Goal: Task Accomplishment & Management: Manage account settings

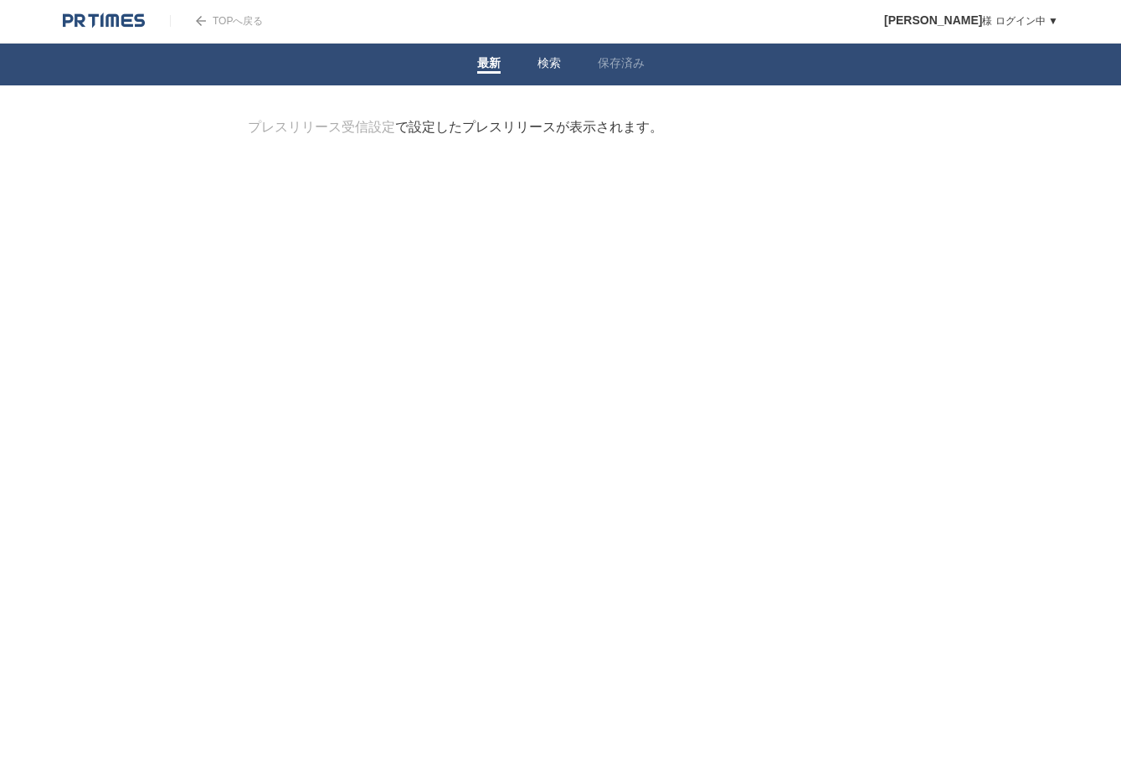
scroll to position [1, 0]
click at [558, 59] on link "検索" at bounding box center [548, 65] width 23 height 18
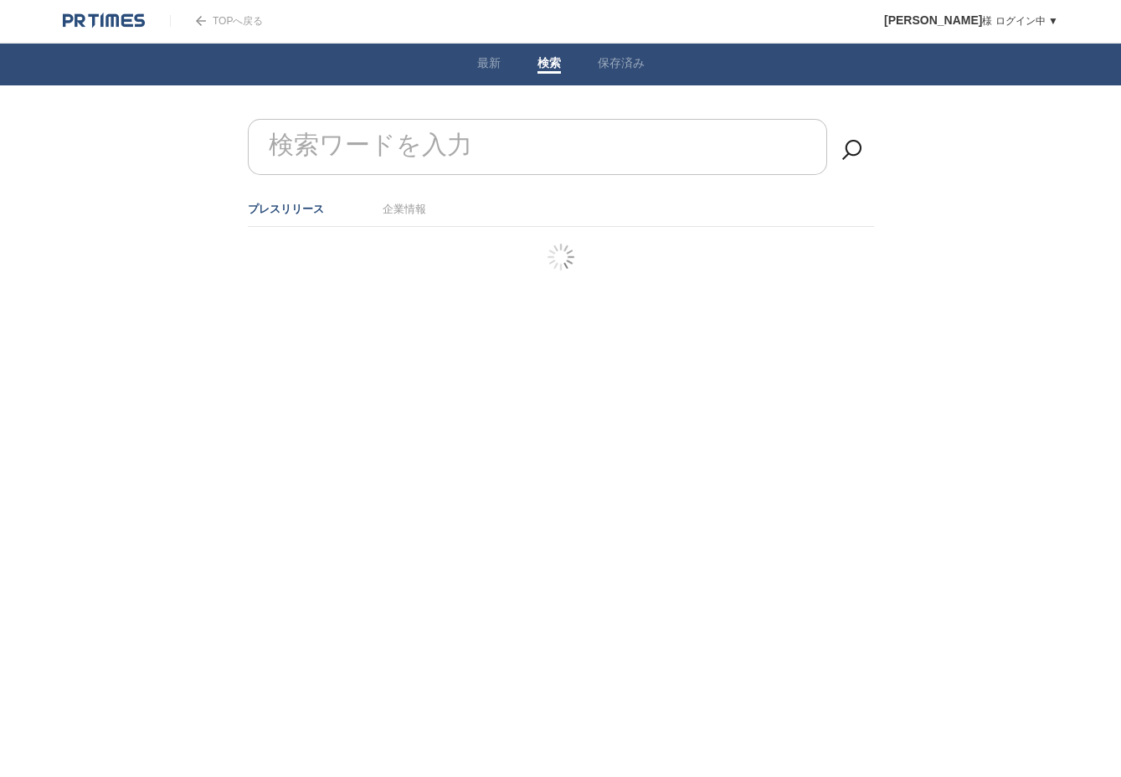
click at [413, 209] on link "企業情報" at bounding box center [404, 209] width 44 height 13
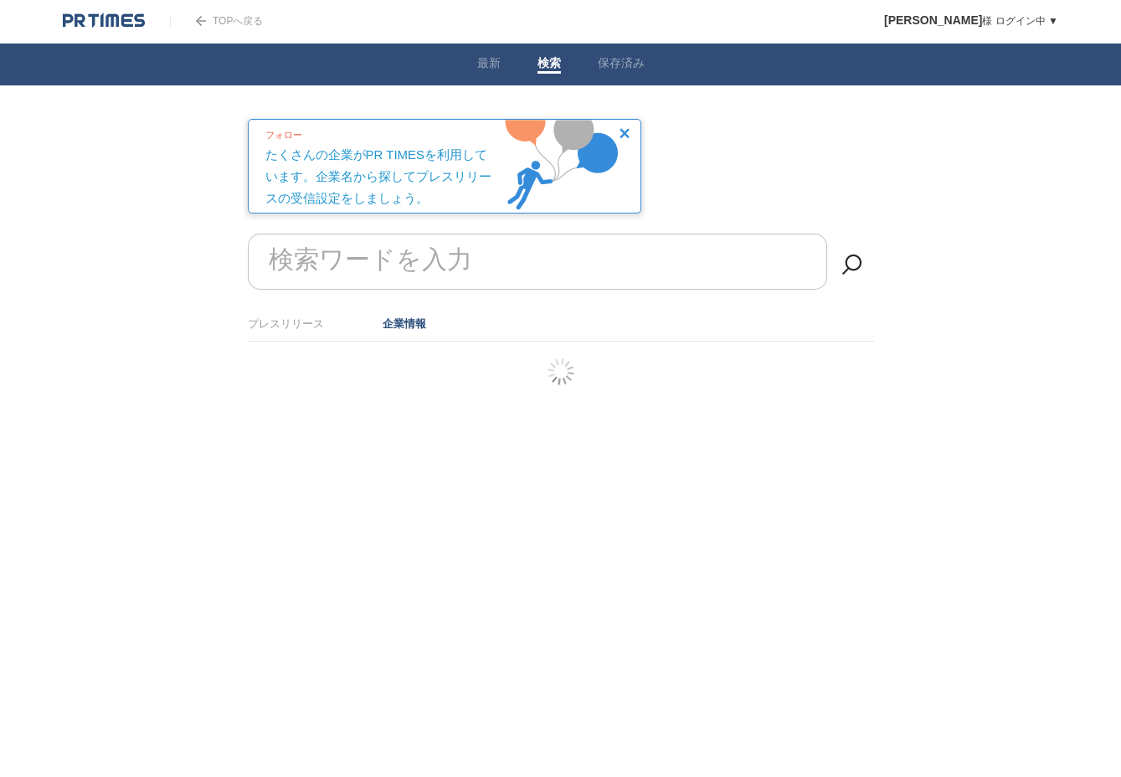
drag, startPoint x: 628, startPoint y: 130, endPoint x: 582, endPoint y: 170, distance: 60.5
click at [628, 130] on img at bounding box center [624, 133] width 10 height 10
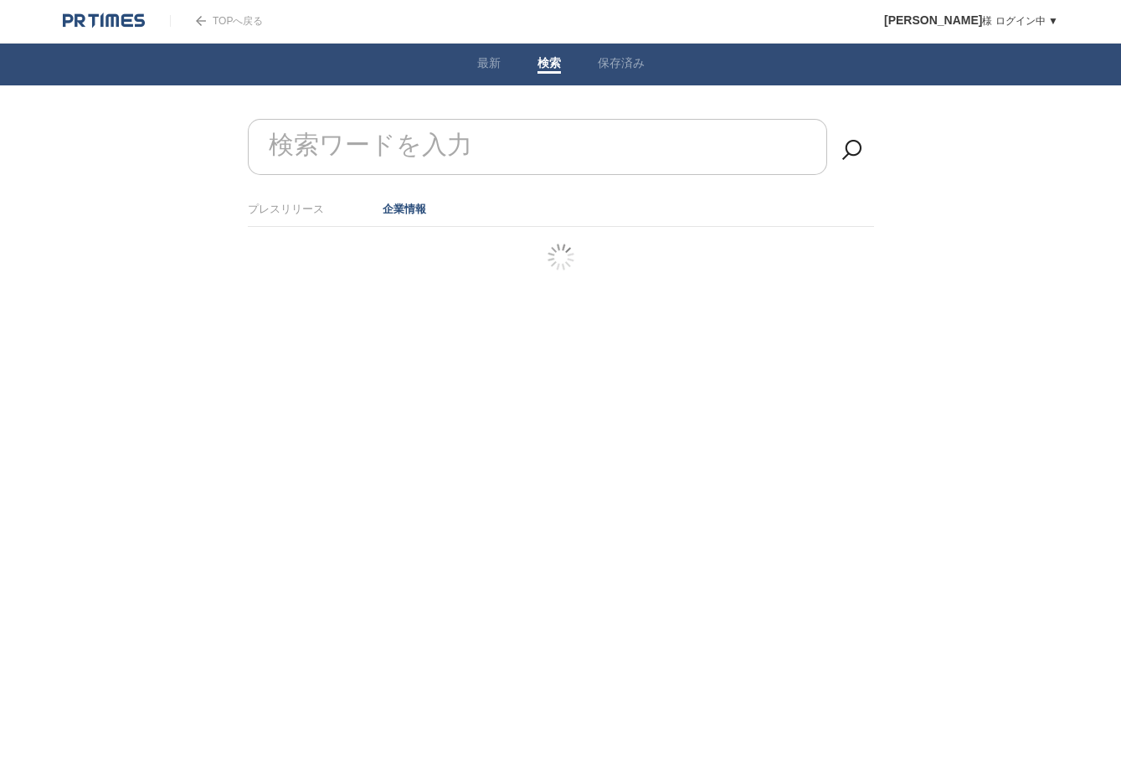
click at [296, 310] on html "TOPへ戻る Yuki Kimura 様 ログイン中 ▼ プレスリリース受信設定 フォロー 除外リスト アカウント設定 閲覧履歴 退会手続き PR TIMES…" at bounding box center [560, 155] width 1121 height 310
click at [310, 218] on li "プレスリリース" at bounding box center [286, 209] width 76 height 28
click at [310, 210] on link "プレスリリース" at bounding box center [286, 209] width 76 height 13
click at [495, 69] on link "最新" at bounding box center [488, 65] width 23 height 18
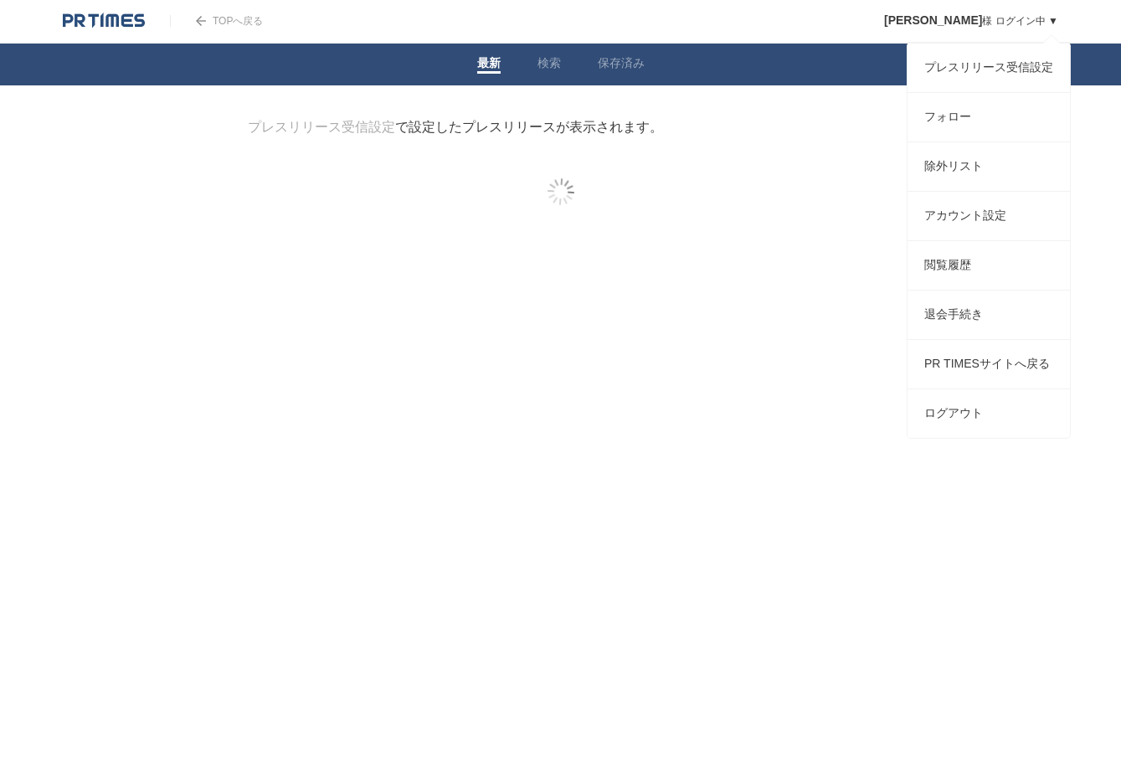
click at [1054, 22] on link "Yuki Kimura 様 ログイン中 ▼" at bounding box center [971, 21] width 174 height 12
click at [1039, 63] on link "プレスリリース受信設定" at bounding box center [988, 68] width 162 height 49
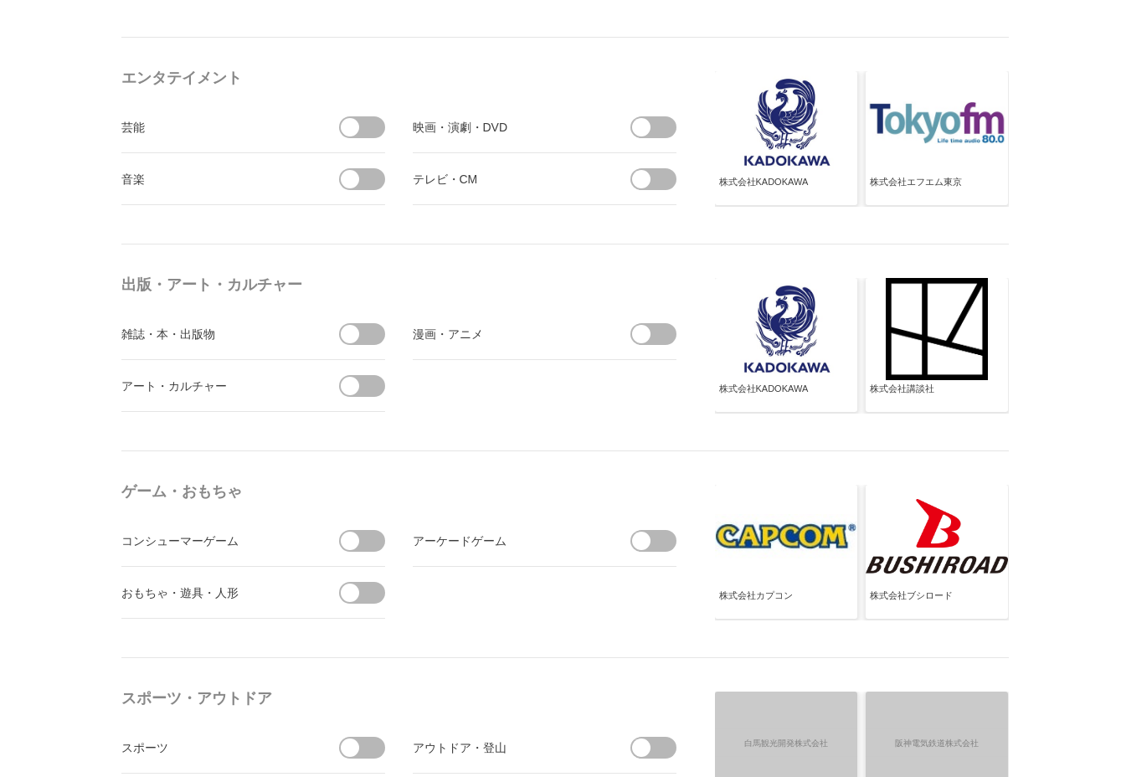
scroll to position [1350, 0]
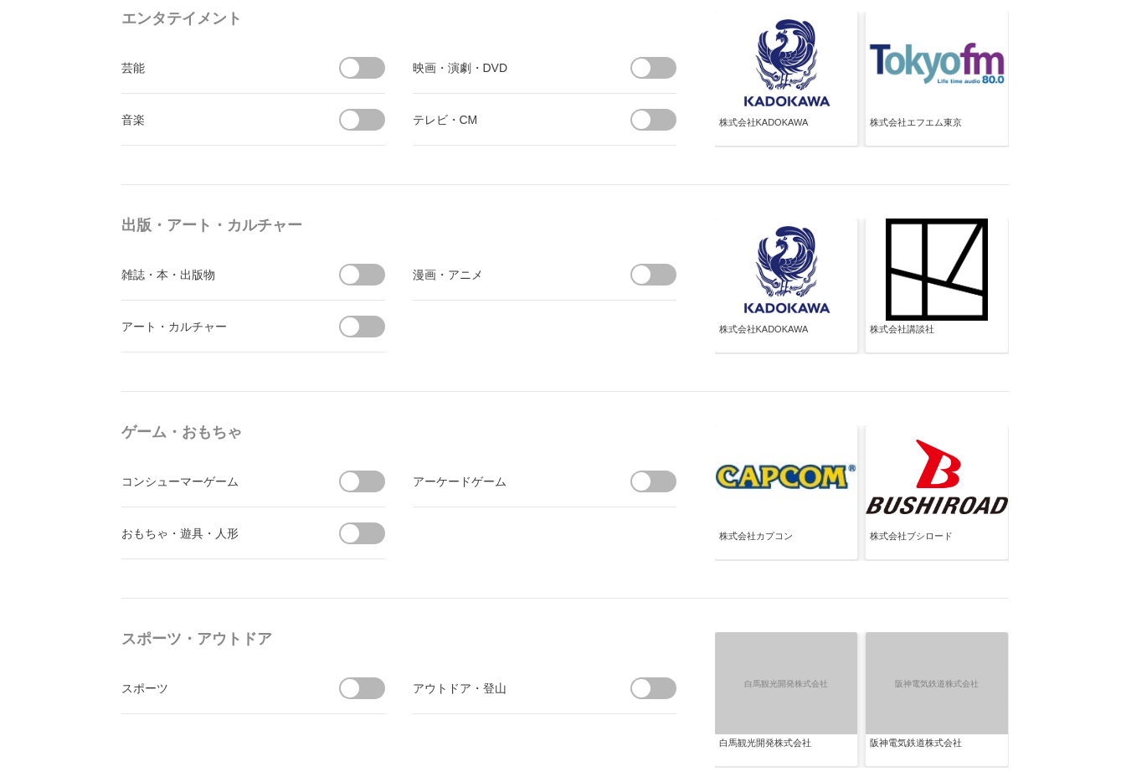
click at [372, 330] on span at bounding box center [367, 326] width 35 height 22
click at [0, 0] on input "checkbox" at bounding box center [0, 0] width 0 height 0
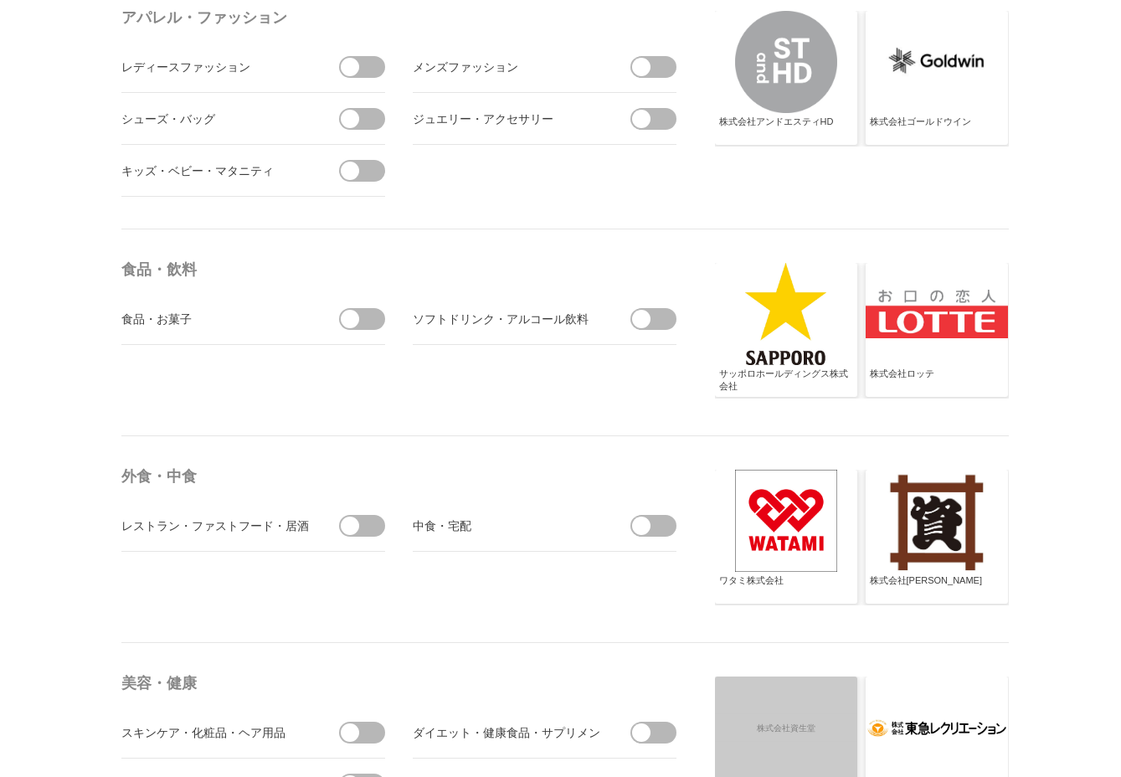
scroll to position [2593, 0]
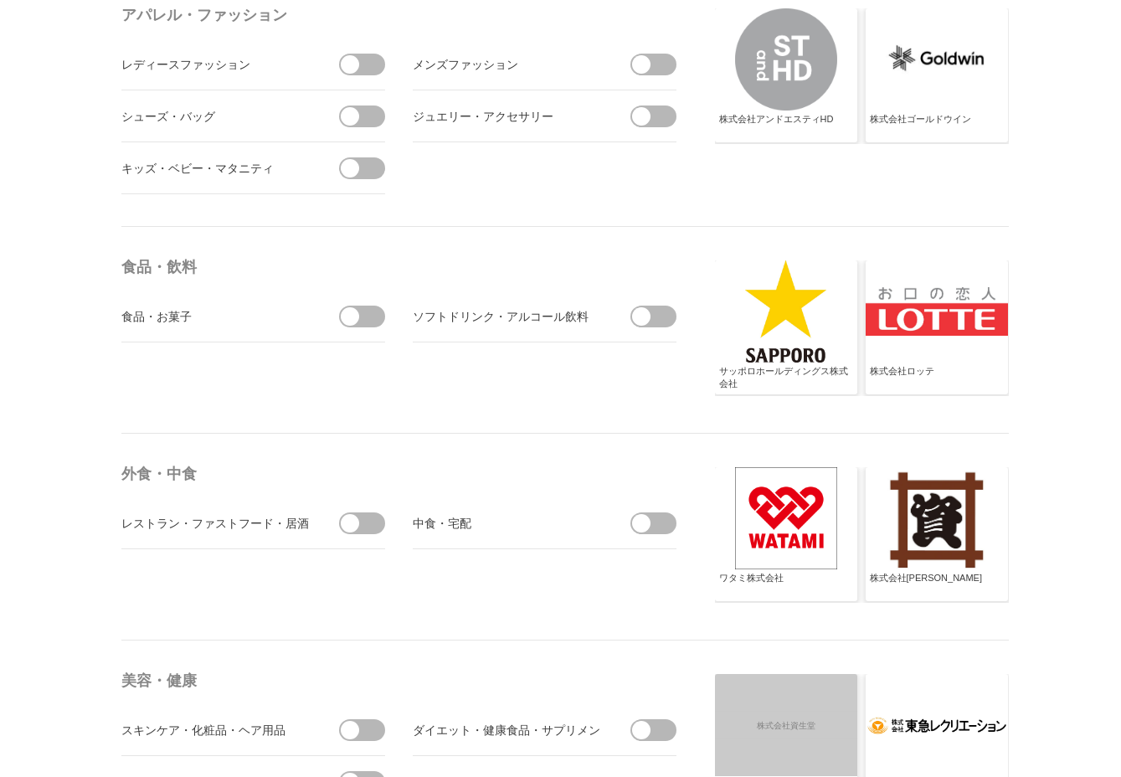
click at [372, 312] on span at bounding box center [367, 316] width 35 height 22
click at [0, 0] on input "checkbox" at bounding box center [0, 0] width 0 height 0
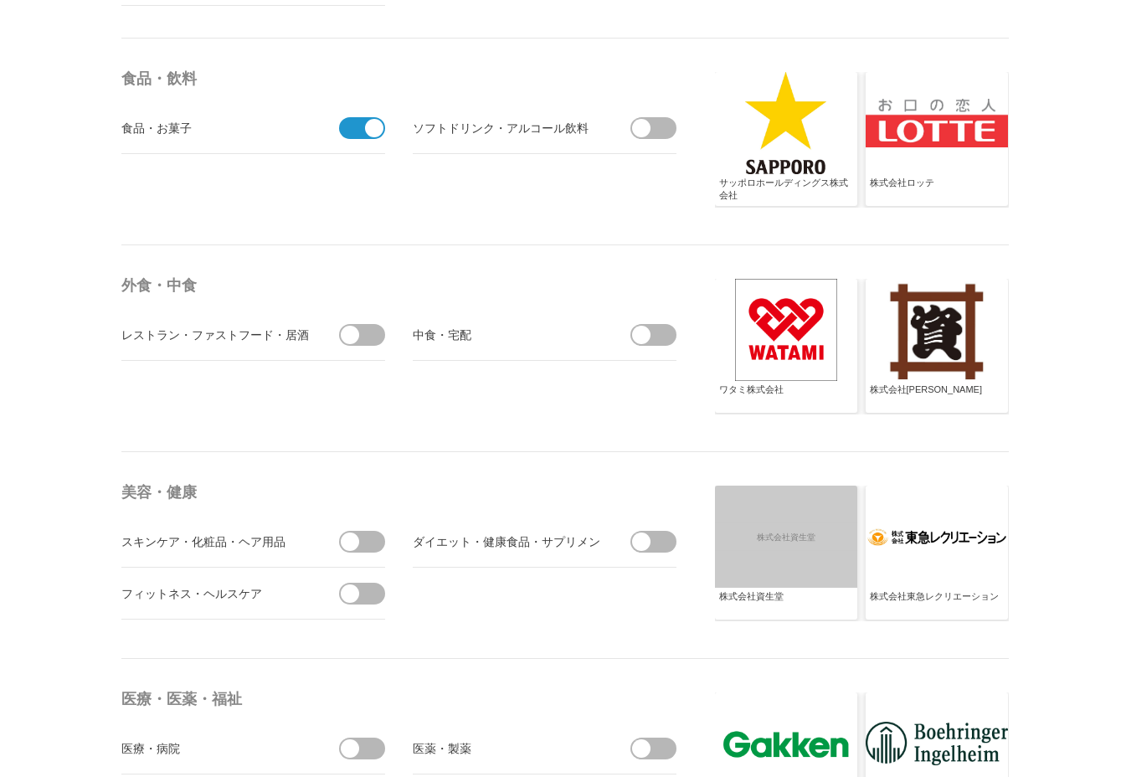
scroll to position [2808, 0]
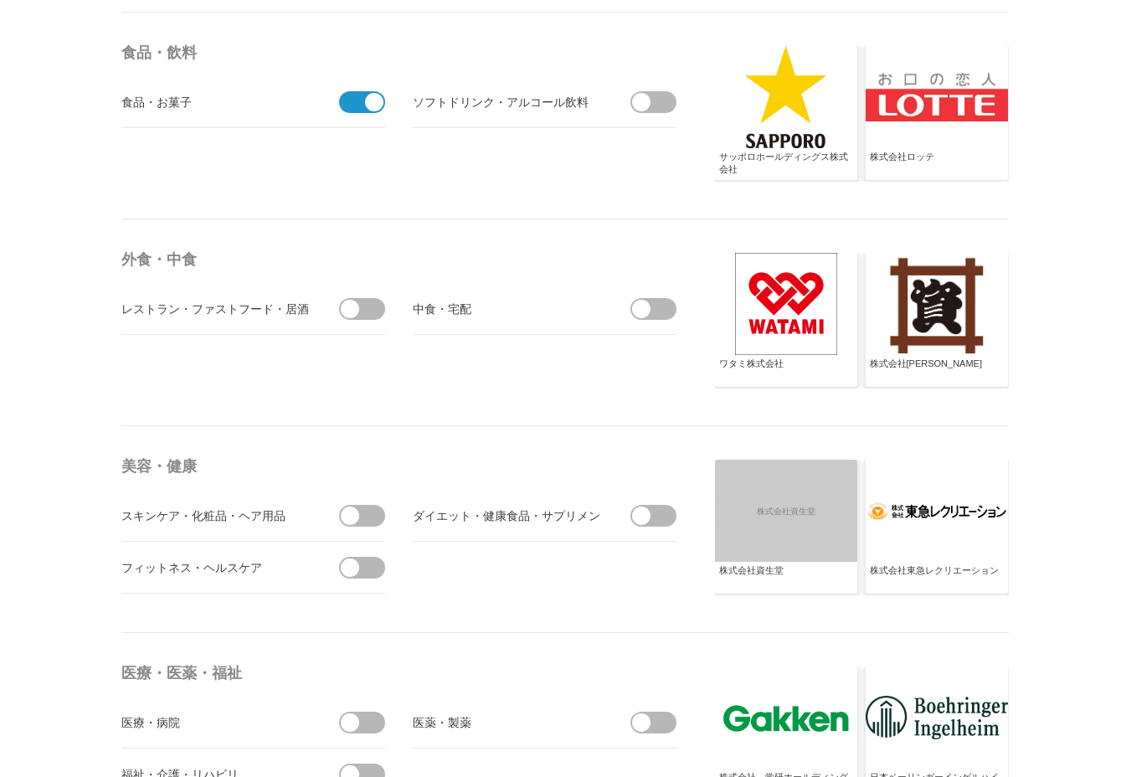
click at [372, 312] on span at bounding box center [367, 309] width 35 height 22
click at [0, 0] on input "checkbox" at bounding box center [0, 0] width 0 height 0
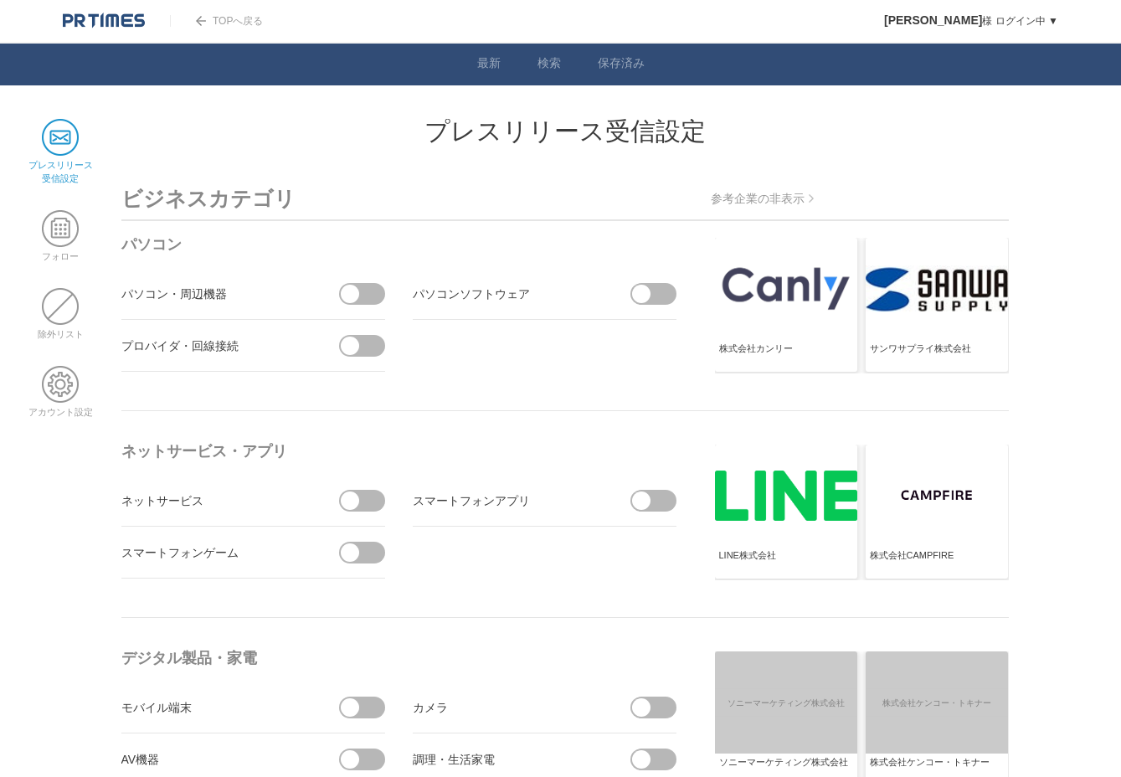
scroll to position [0, 0]
click at [61, 233] on span at bounding box center [60, 228] width 37 height 37
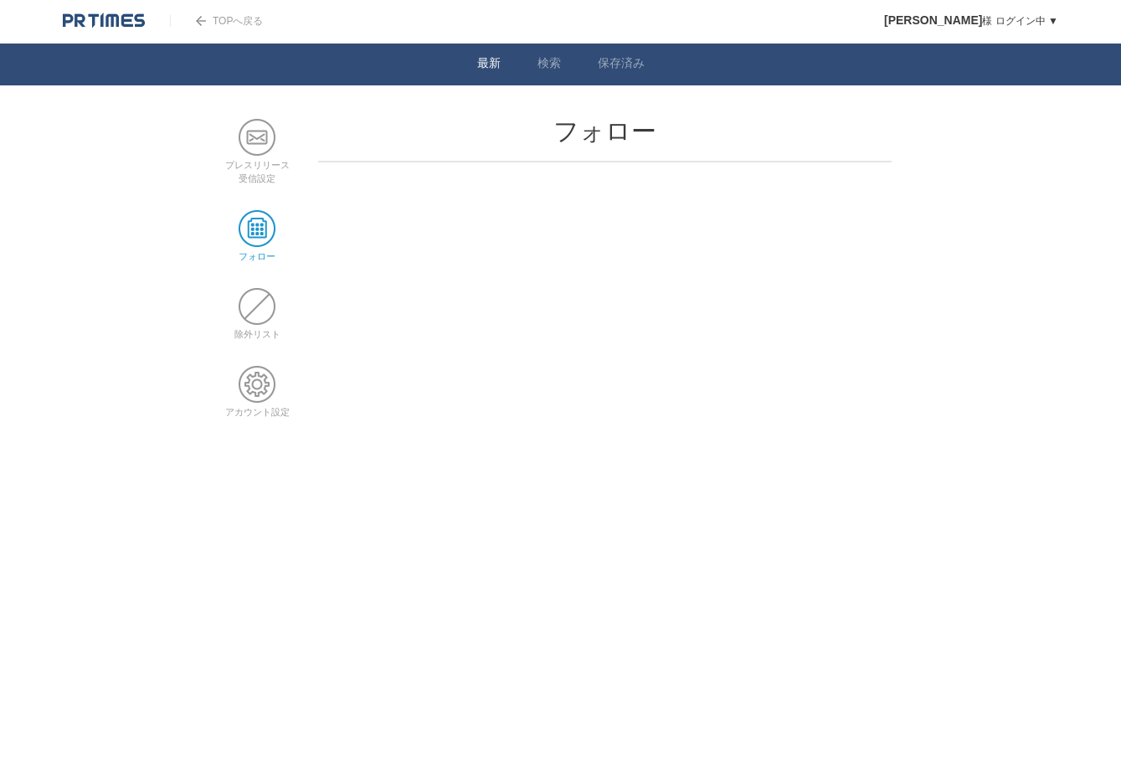
click at [484, 63] on link "最新" at bounding box center [488, 65] width 23 height 18
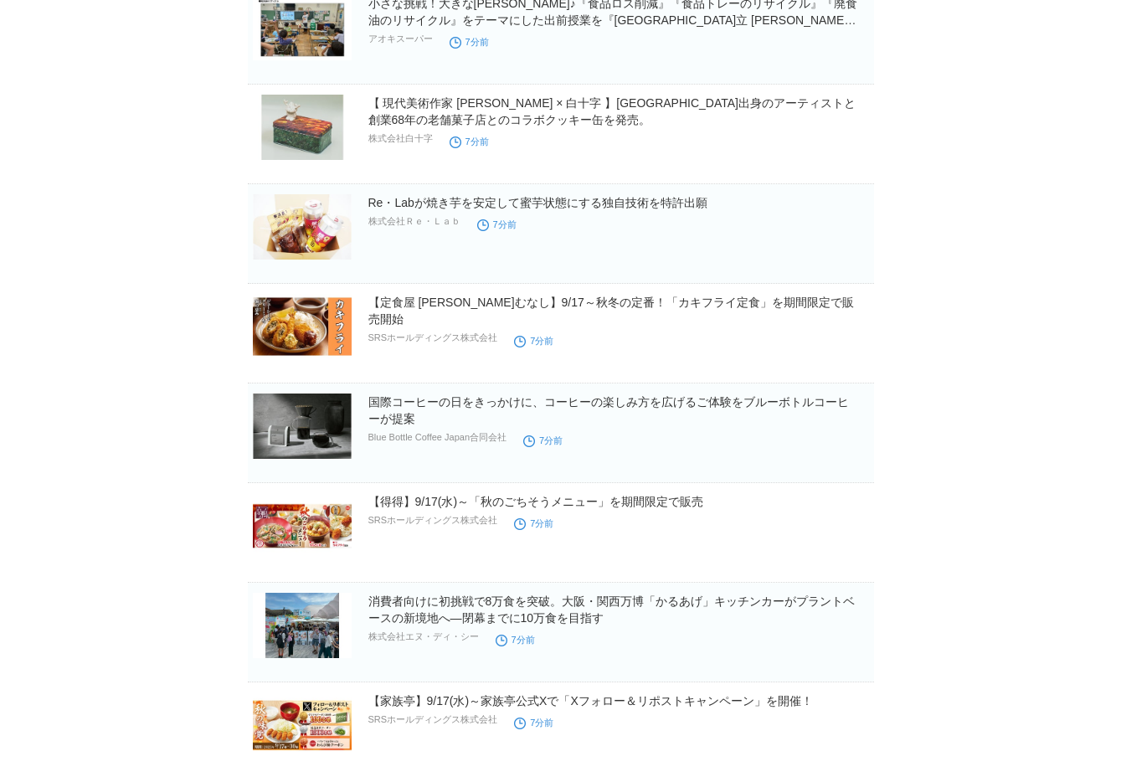
scroll to position [580, 0]
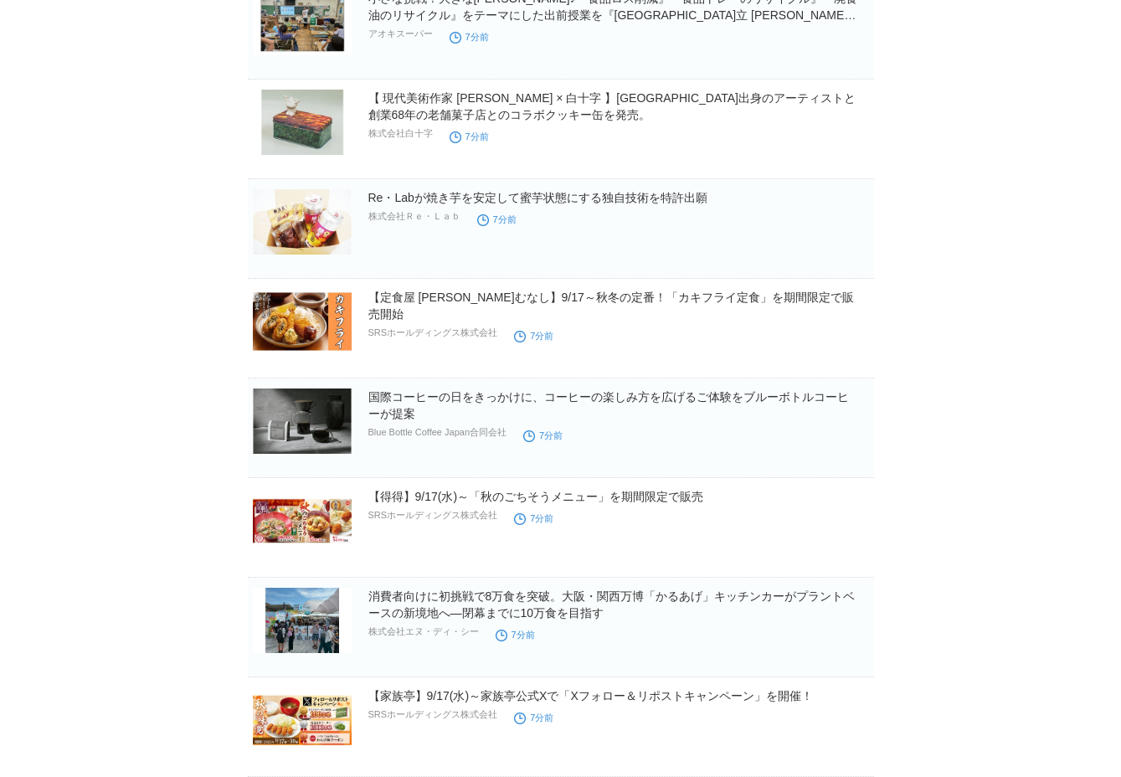
drag, startPoint x: 1015, startPoint y: 170, endPoint x: 1049, endPoint y: 168, distance: 34.4
click at [1015, 170] on body "TOPへ戻る Yuki Kimura 様 ログイン中 ▼ プレスリリース受信設定 フォロー 除外リスト アカウント設定 閲覧履歴 退会手続き PR TIMES…" at bounding box center [560, 538] width 1121 height 2237
